Goal: Transaction & Acquisition: Purchase product/service

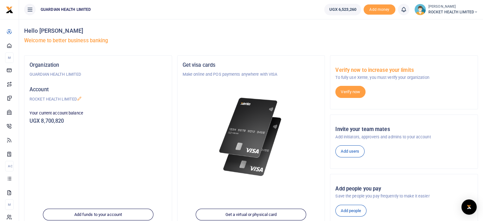
scroll to position [89, 0]
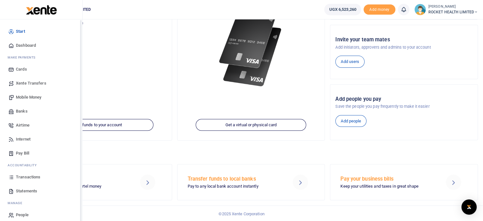
click at [35, 177] on span "Transactions" at bounding box center [28, 177] width 24 height 6
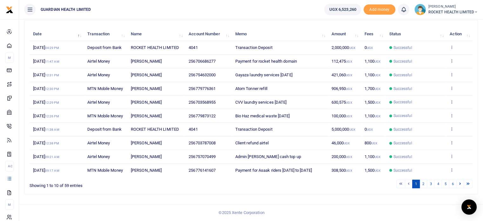
scroll to position [89, 0]
click at [452, 154] on icon at bounding box center [451, 156] width 4 height 4
click at [428, 174] on link "View details" at bounding box center [428, 178] width 50 height 9
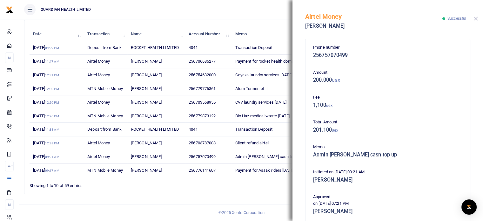
click at [476, 17] on button "Close" at bounding box center [476, 19] width 4 height 4
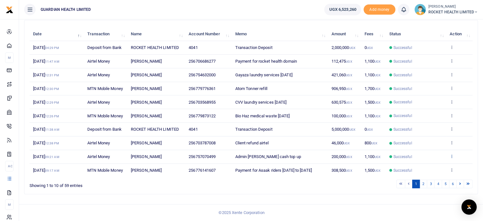
click at [451, 154] on icon at bounding box center [451, 156] width 4 height 4
click at [423, 188] on link "Send again" at bounding box center [428, 192] width 50 height 9
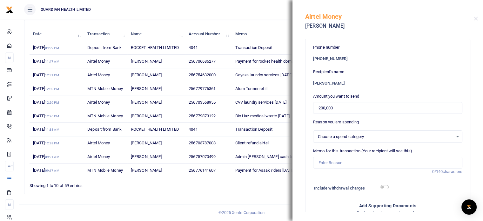
select select "5406"
click at [336, 160] on input "Memo for this transaction (Your recipient will see this)" at bounding box center [387, 162] width 149 height 12
type input "Admin petty cash top up"
click at [451, 95] on div "Amount you want to send 200,000" at bounding box center [387, 103] width 149 height 21
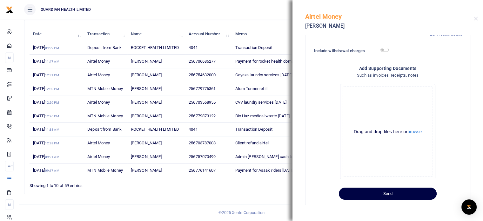
scroll to position [140, 0]
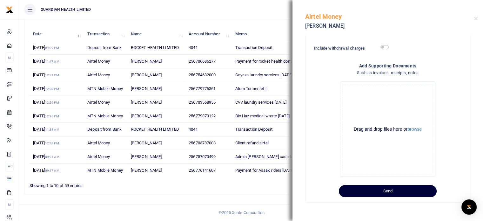
click at [394, 192] on button "Send" at bounding box center [388, 191] width 98 height 12
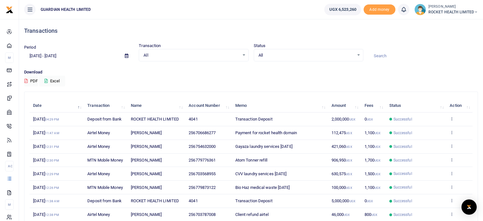
scroll to position [89, 0]
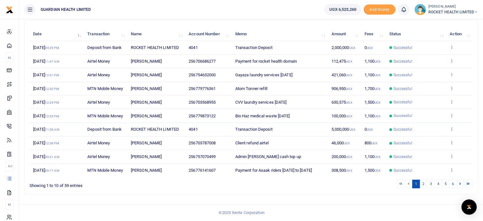
click at [460, 164] on td "View details Send again" at bounding box center [459, 169] width 26 height 13
click at [450, 167] on icon at bounding box center [451, 169] width 4 height 4
click at [426, 158] on link "Send again" at bounding box center [428, 156] width 50 height 9
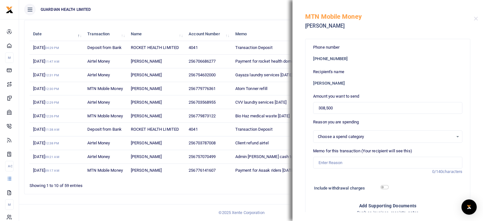
select select "5436"
click at [342, 109] on input "308,500" at bounding box center [387, 108] width 149 height 12
drag, startPoint x: 348, startPoint y: 109, endPoint x: 307, endPoint y: 109, distance: 41.6
click at [307, 109] on div "Phone number +256 776141607 Recipient's name Benjamin Arinda Amount you want to…" at bounding box center [387, 190] width 164 height 302
type input "300,000"
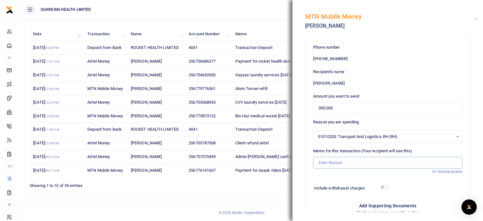
click at [325, 161] on input "Memo for this transaction (Your recipient will see this)" at bounding box center [387, 162] width 149 height 12
drag, startPoint x: 420, startPoint y: 162, endPoint x: 368, endPoint y: 162, distance: 51.4
click at [368, 162] on input "Payment for Assak riders 28th July to 3rd August 2025" at bounding box center [387, 162] width 149 height 12
type input "Payment for Assak riders 8th - 14th Sept 2025"
click at [382, 187] on input "checkbox" at bounding box center [384, 187] width 8 height 4
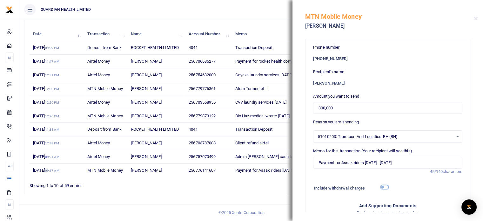
checkbox input "true"
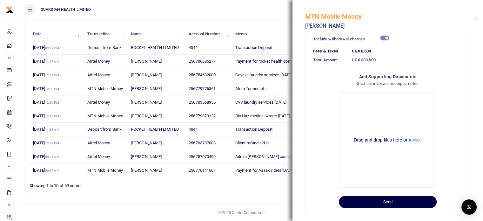
scroll to position [159, 0]
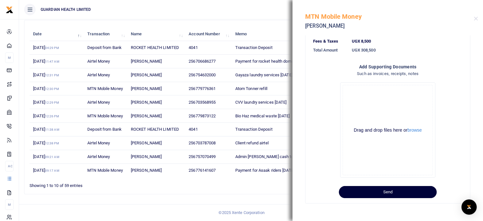
click at [394, 188] on button "Send" at bounding box center [388, 192] width 98 height 12
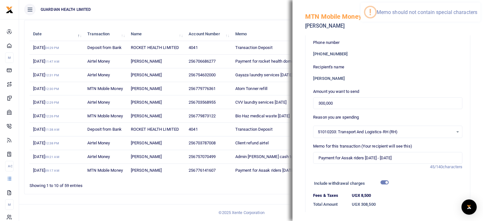
scroll to position [0, 0]
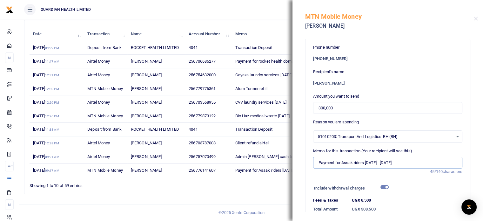
click at [374, 161] on input "Payment for Assak riders 8th - 14th Sept 2025" at bounding box center [387, 162] width 149 height 12
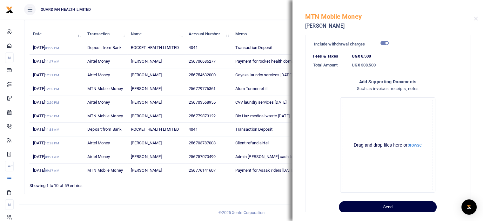
scroll to position [160, 0]
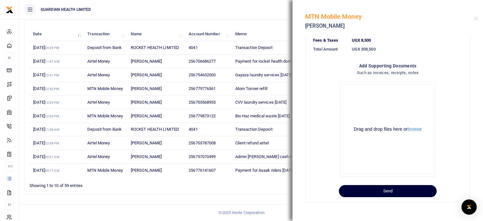
type input "Payment for Assak riders [DATE] to [DATE]"
click at [384, 194] on button "Send" at bounding box center [388, 191] width 98 height 12
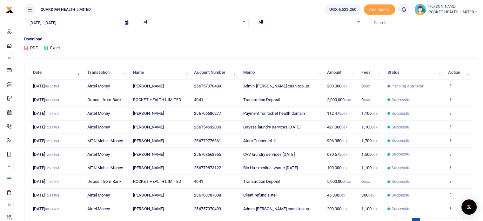
scroll to position [70, 0]
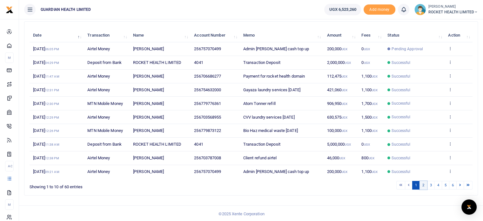
click at [425, 186] on link "2" at bounding box center [423, 185] width 8 height 9
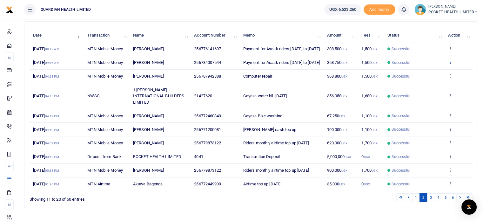
click at [448, 64] on icon at bounding box center [450, 62] width 4 height 4
click at [427, 79] on link "View details" at bounding box center [427, 81] width 50 height 9
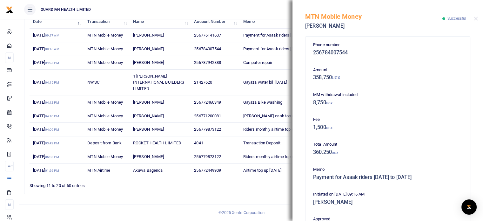
scroll to position [0, 0]
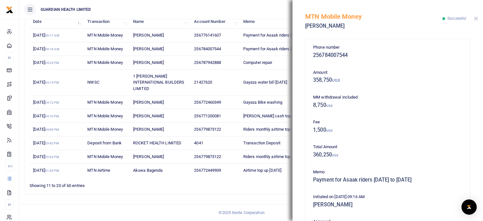
click at [476, 17] on button "Close" at bounding box center [476, 19] width 4 height 4
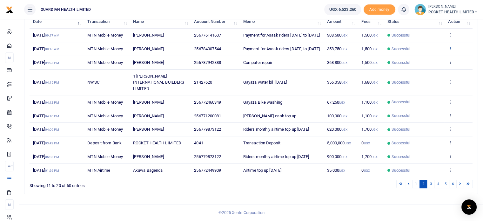
click at [452, 50] on icon at bounding box center [450, 48] width 4 height 4
click at [419, 78] on link "Send again" at bounding box center [427, 82] width 50 height 9
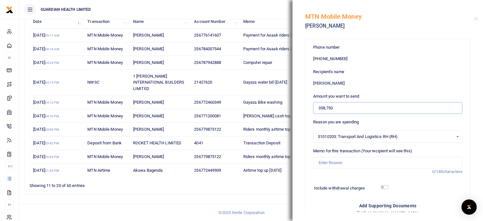
drag, startPoint x: 335, startPoint y: 107, endPoint x: 283, endPoint y: 109, distance: 51.5
click at [283, 109] on div "Transactions Period 08/18/2025 - 09/16/2025 Transaction All Select an option...…" at bounding box center [241, 68] width 483 height 304
type input "350,000"
click at [325, 164] on input "Memo for this transaction (Your recipient will see this)" at bounding box center [387, 162] width 149 height 12
drag, startPoint x: 391, startPoint y: 162, endPoint x: 192, endPoint y: 162, distance: 199.3
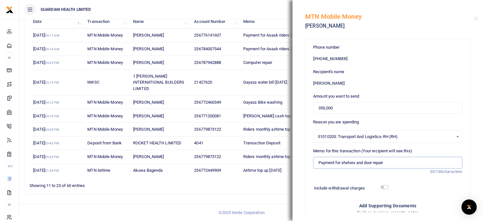
click at [192, 162] on div "Transactions Period 08/18/2025 - 09/16/2025 Transaction All Select an option...…" at bounding box center [241, 68] width 483 height 304
drag, startPoint x: 425, startPoint y: 163, endPoint x: 366, endPoint y: 163, distance: 59.3
click at [366, 163] on input "Payment for Assak riders 28th July to 3rd August 2025" at bounding box center [387, 162] width 149 height 12
type input "Payment for Assak riders 8th to 14th September 2025"
click at [383, 186] on input "checkbox" at bounding box center [384, 187] width 8 height 4
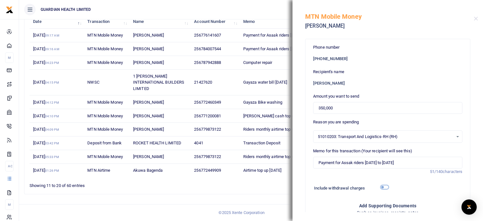
checkbox input "true"
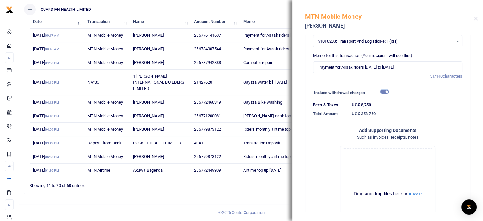
scroll to position [160, 0]
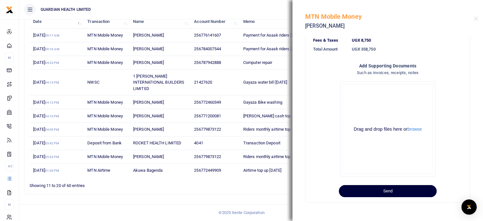
click at [387, 188] on button "Send" at bounding box center [388, 191] width 98 height 12
